Goal: Task Accomplishment & Management: Complete application form

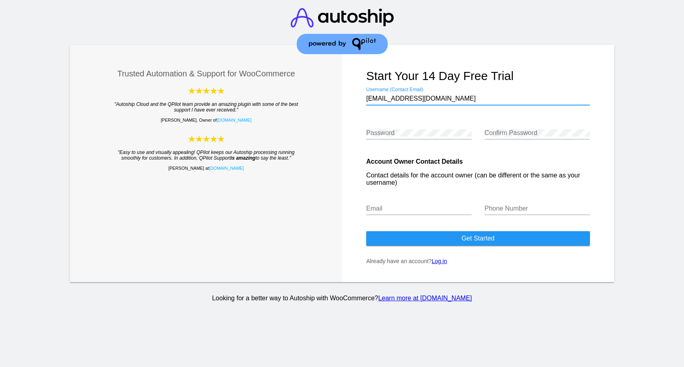
type input "[EMAIL_ADDRESS][DOMAIN_NAME]"
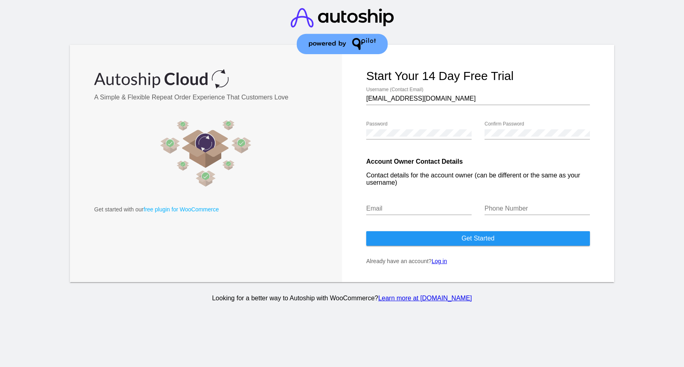
click at [409, 87] on div "[EMAIL_ADDRESS][DOMAIN_NAME] Username (Contact Email)" at bounding box center [478, 96] width 224 height 18
click at [404, 100] on input "[EMAIL_ADDRESS][DOMAIN_NAME]" at bounding box center [478, 98] width 224 height 7
click at [397, 102] on input "[EMAIL_ADDRESS][DOMAIN_NAME]" at bounding box center [478, 98] width 224 height 7
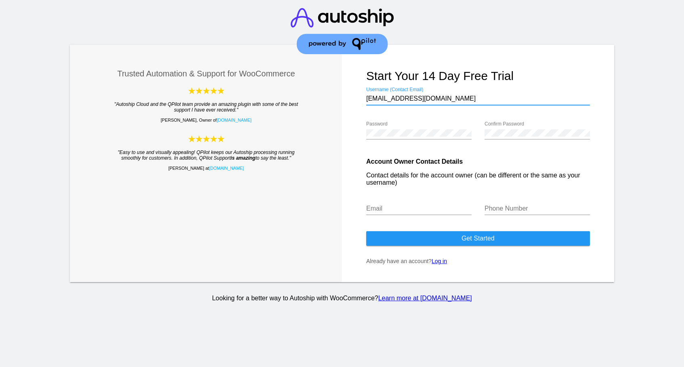
click at [397, 102] on input "[EMAIL_ADDRESS][DOMAIN_NAME]" at bounding box center [478, 98] width 224 height 7
paste input "[EMAIL_ADDRESS][DOMAIN_NAME]"
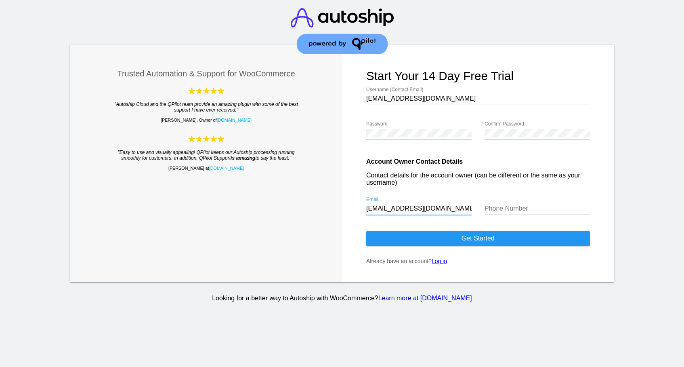
type input "[EMAIL_ADDRESS][DOMAIN_NAME]"
click at [535, 201] on div "Phone Number" at bounding box center [537, 206] width 105 height 18
type input "3338126423"
click at [478, 239] on button "Get started" at bounding box center [478, 238] width 224 height 15
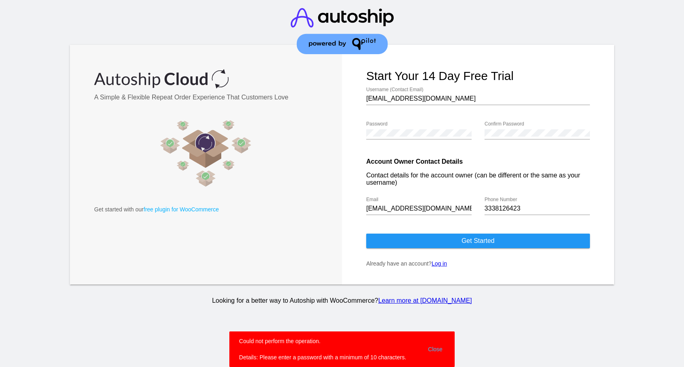
click at [0, 366] on nordpass-portal at bounding box center [0, 367] width 0 height 0
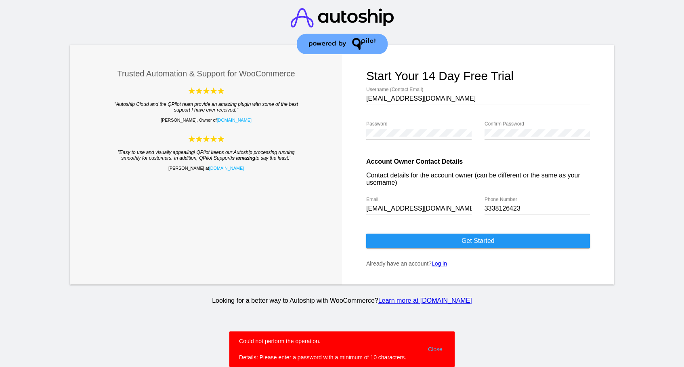
click at [655, 29] on header at bounding box center [342, 32] width 684 height 64
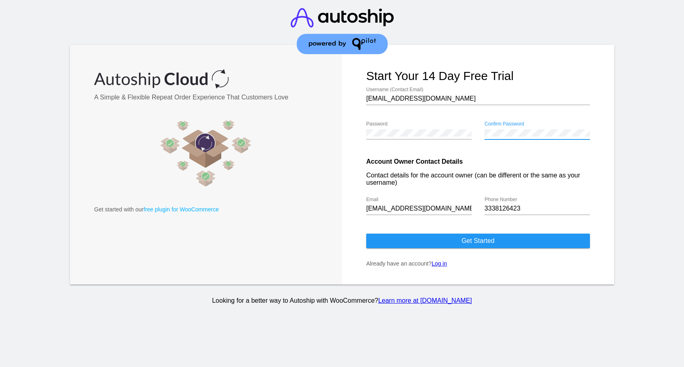
click at [478, 242] on button "Get started" at bounding box center [478, 240] width 224 height 15
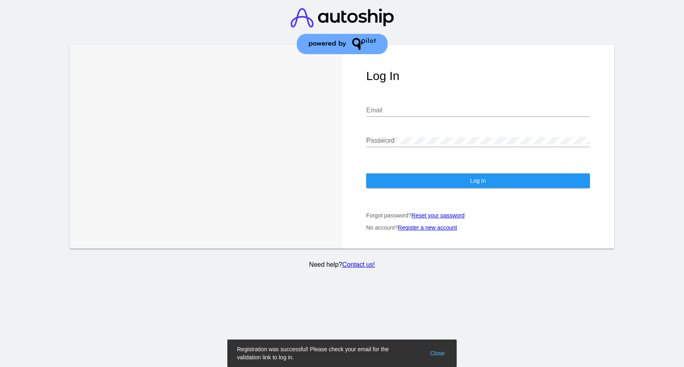
click at [0, 366] on nordpass-portal at bounding box center [0, 367] width 0 height 0
paste input "[EMAIL_ADDRESS][DOMAIN_NAME]"
type input "[EMAIL_ADDRESS][DOMAIN_NAME]"
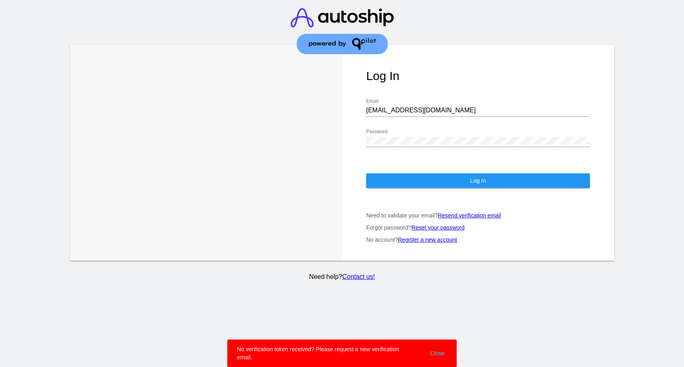
click at [0, 366] on nordpass-portal at bounding box center [0, 367] width 0 height 0
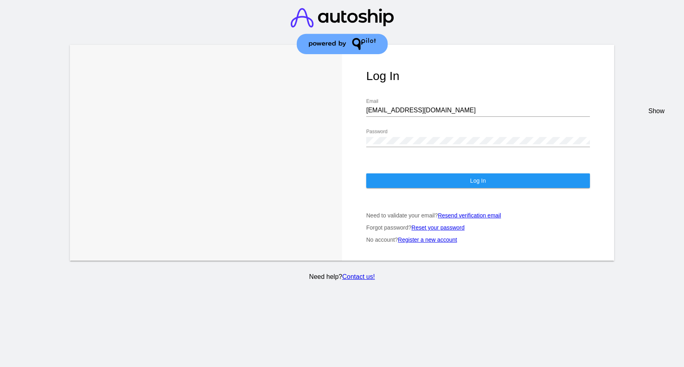
click at [0, 366] on nordpass-portal at bounding box center [0, 367] width 0 height 0
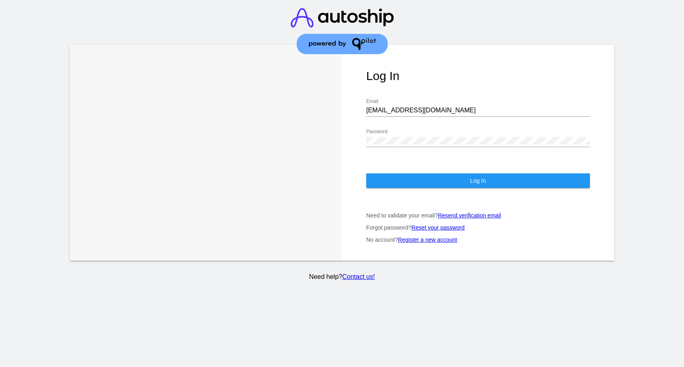
click at [0, 366] on nordpass-portal at bounding box center [0, 367] width 0 height 0
